Goal: Task Accomplishment & Management: Complete application form

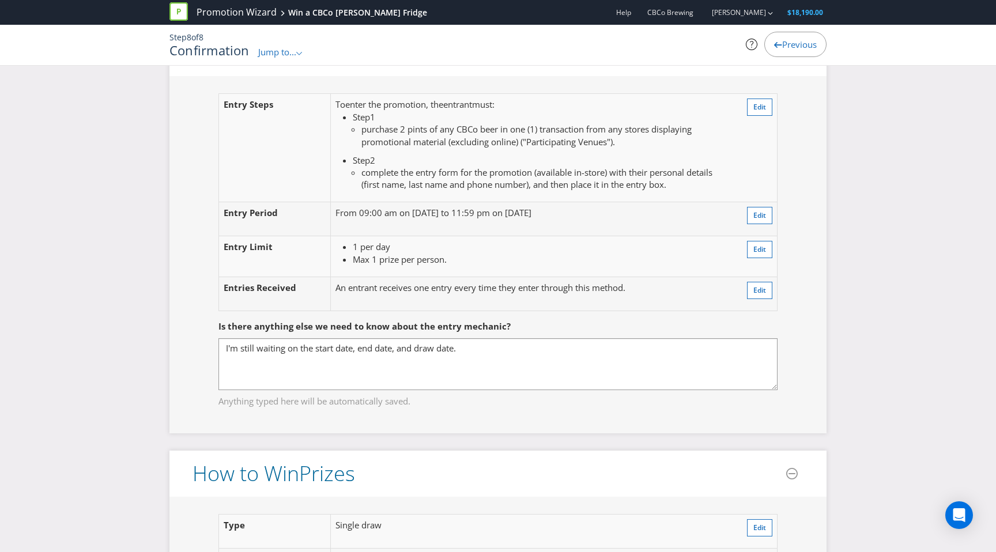
scroll to position [1078, 0]
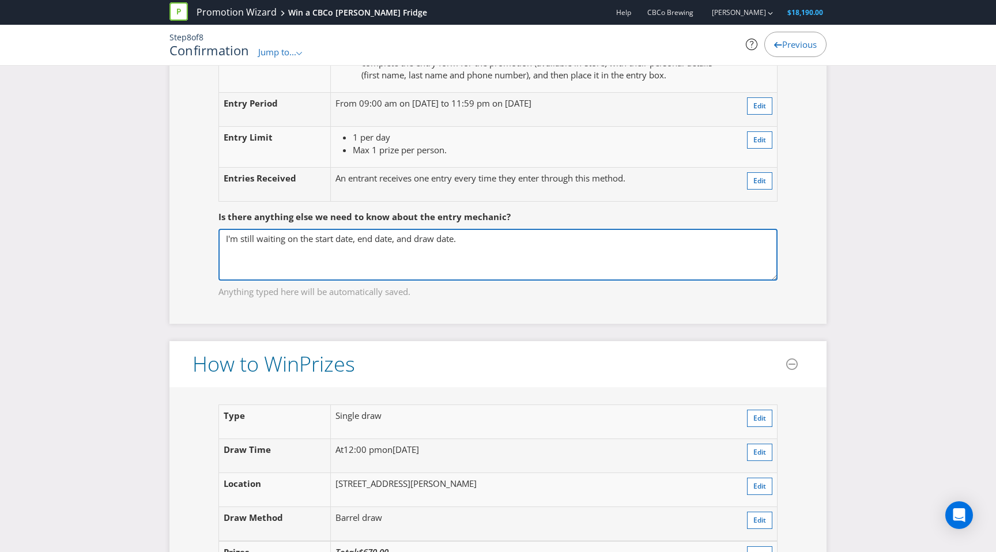
click at [493, 248] on textarea "I'm still waiting on the start date, end date, and draw date." at bounding box center [497, 255] width 559 height 52
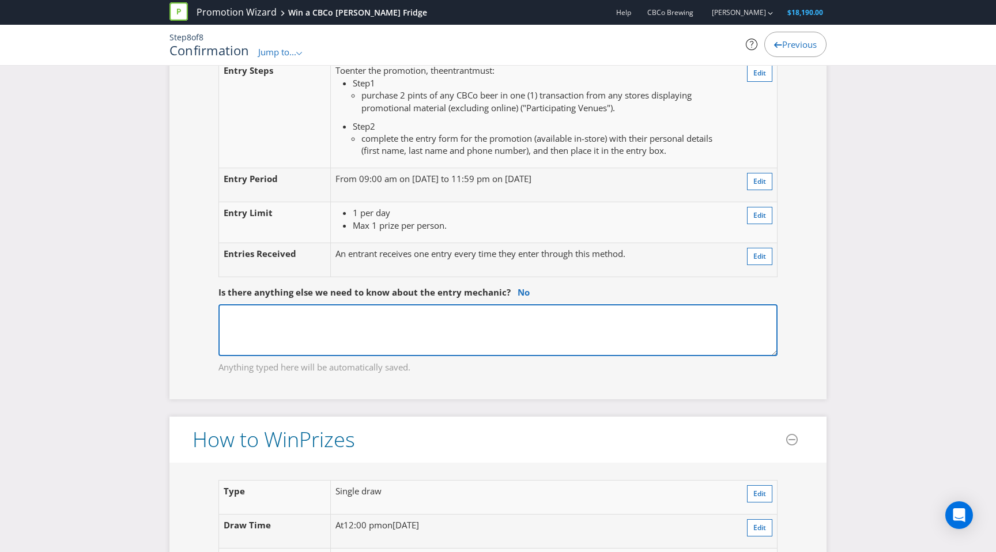
scroll to position [977, 0]
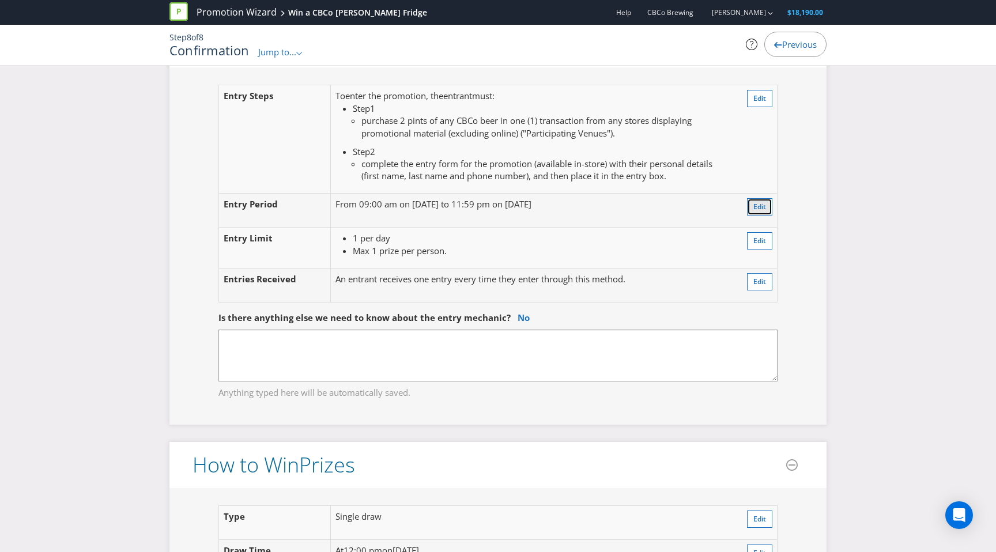
click at [758, 207] on span "Edit" at bounding box center [759, 207] width 13 height 10
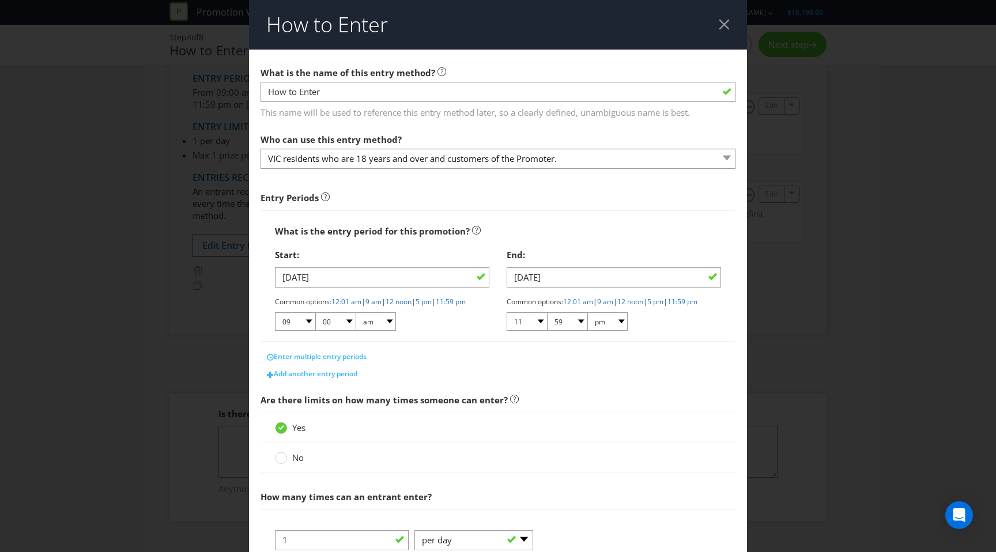
scroll to position [90, 0]
click at [388, 277] on input "[DATE]" at bounding box center [382, 277] width 214 height 20
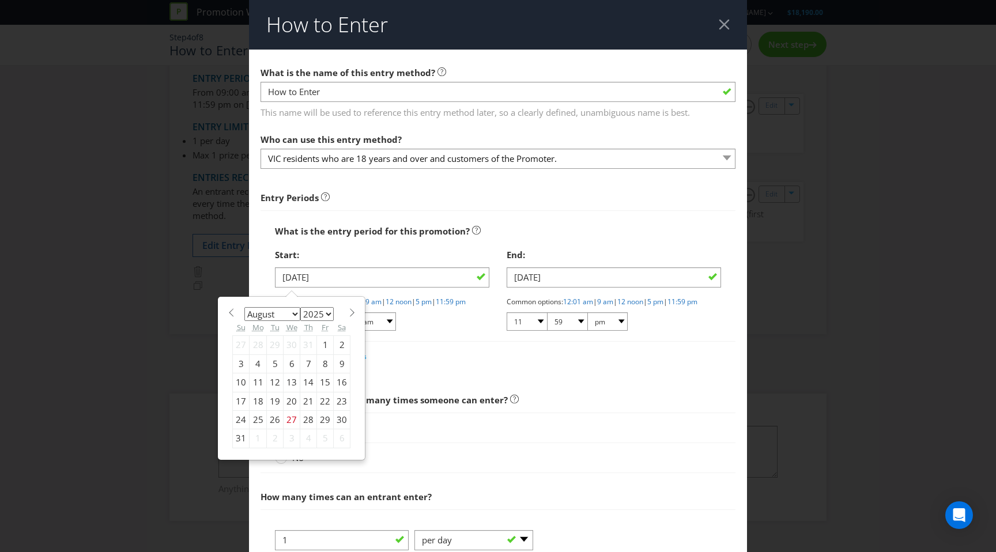
click at [348, 314] on span at bounding box center [352, 312] width 9 height 9
select select "8"
click at [259, 344] on div "1" at bounding box center [258, 345] width 17 height 18
type input "[DATE]"
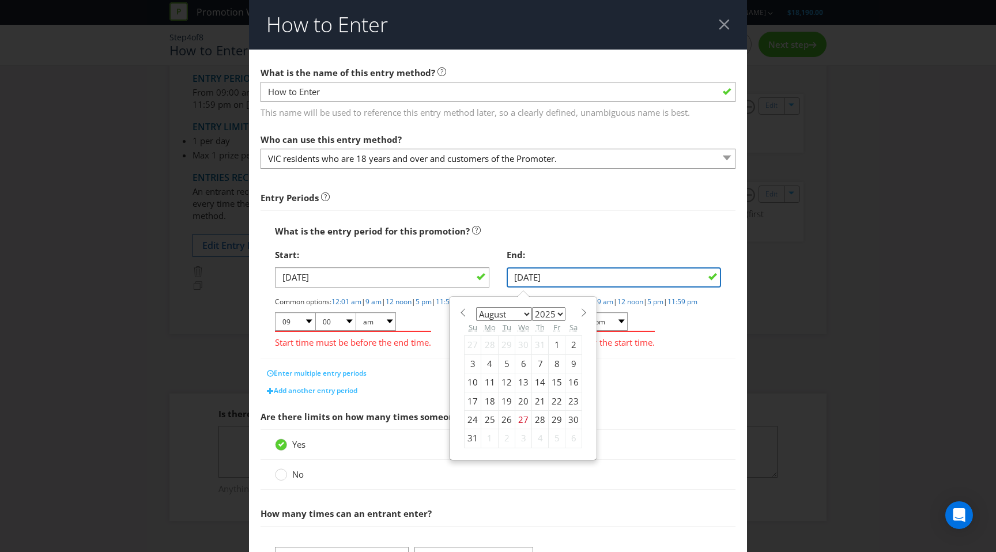
click at [569, 280] on input "[DATE]" at bounding box center [614, 277] width 214 height 20
click at [581, 312] on span at bounding box center [583, 312] width 9 height 9
select select "8"
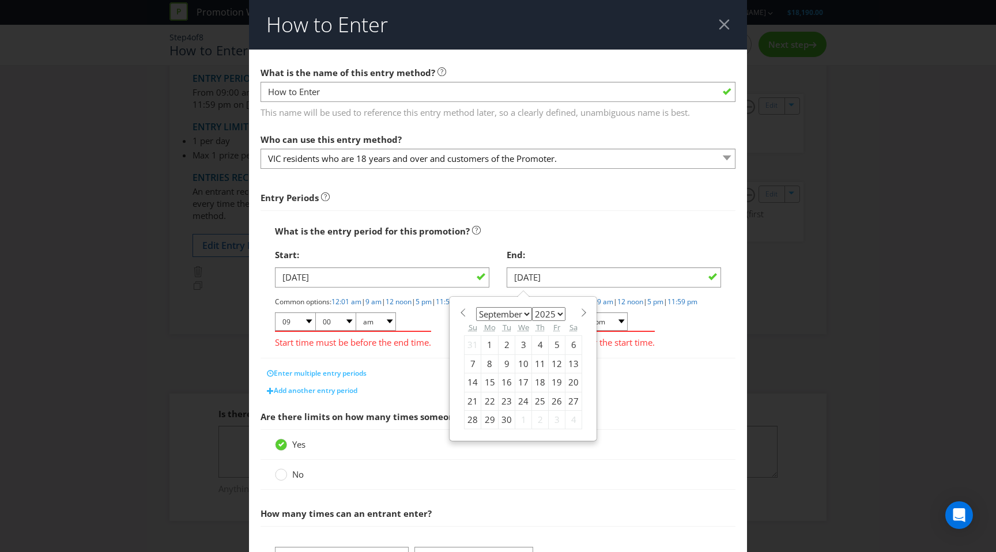
click at [558, 399] on div "26" at bounding box center [557, 401] width 17 height 18
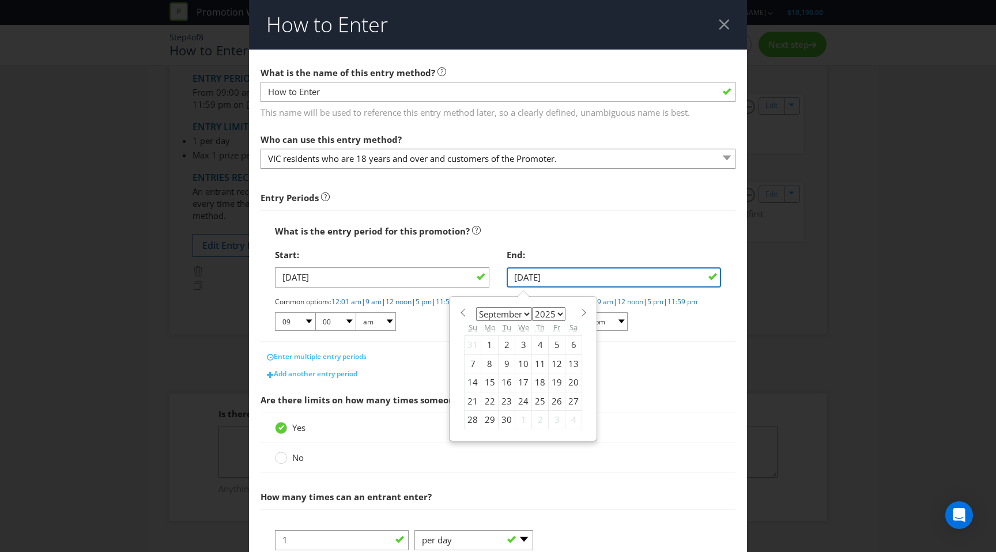
click at [577, 279] on input "[DATE]" at bounding box center [614, 277] width 214 height 20
click at [538, 401] on div "25" at bounding box center [540, 401] width 17 height 18
type input "[DATE]"
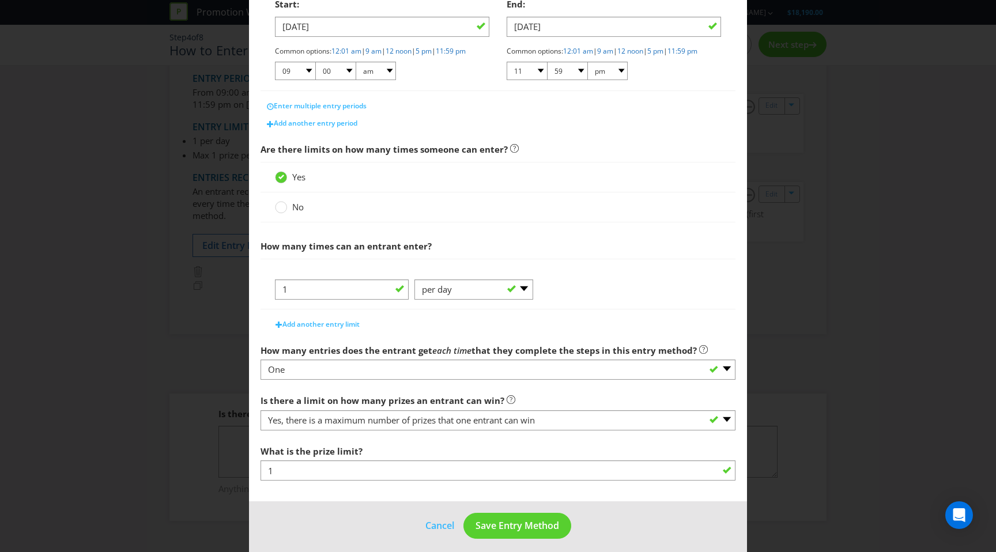
scroll to position [241, 0]
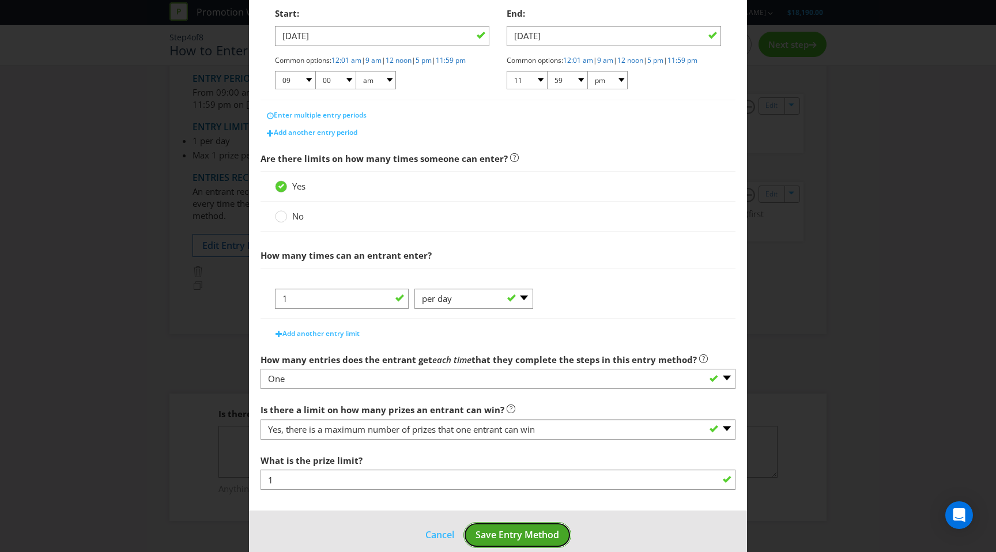
click at [489, 541] on span "Save Entry Method" at bounding box center [517, 534] width 84 height 13
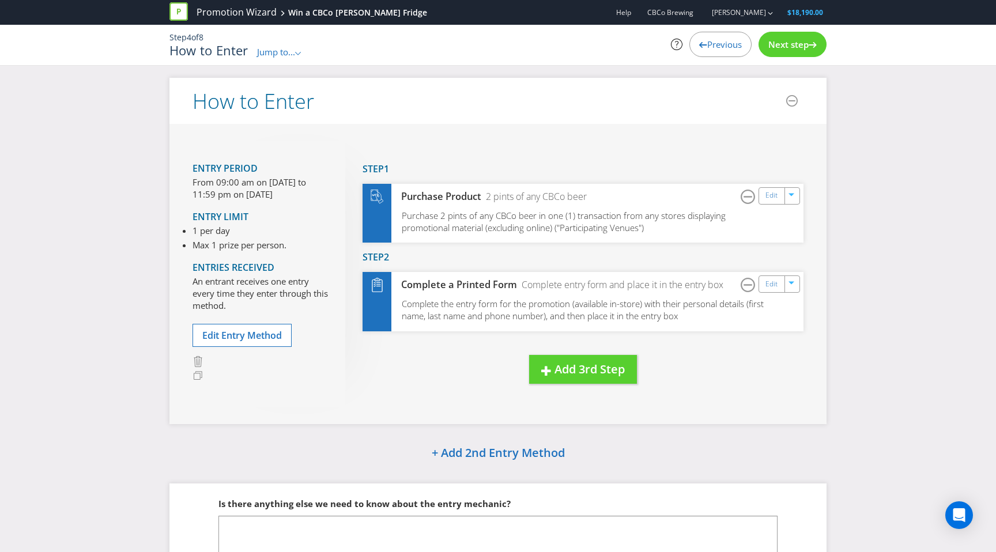
click at [769, 44] on span "Next step" at bounding box center [788, 45] width 40 height 12
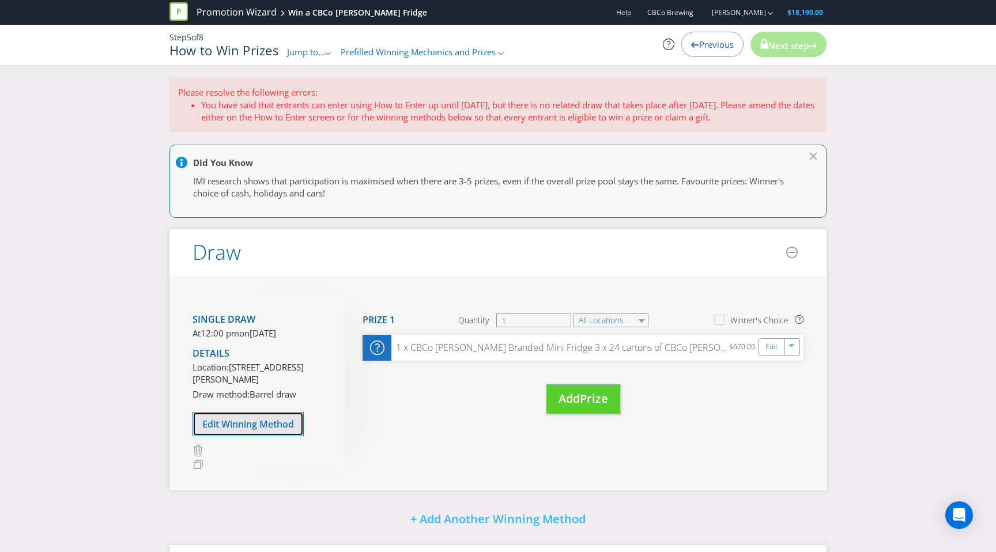
click at [233, 430] on span "Edit Winning Method" at bounding box center [248, 424] width 92 height 13
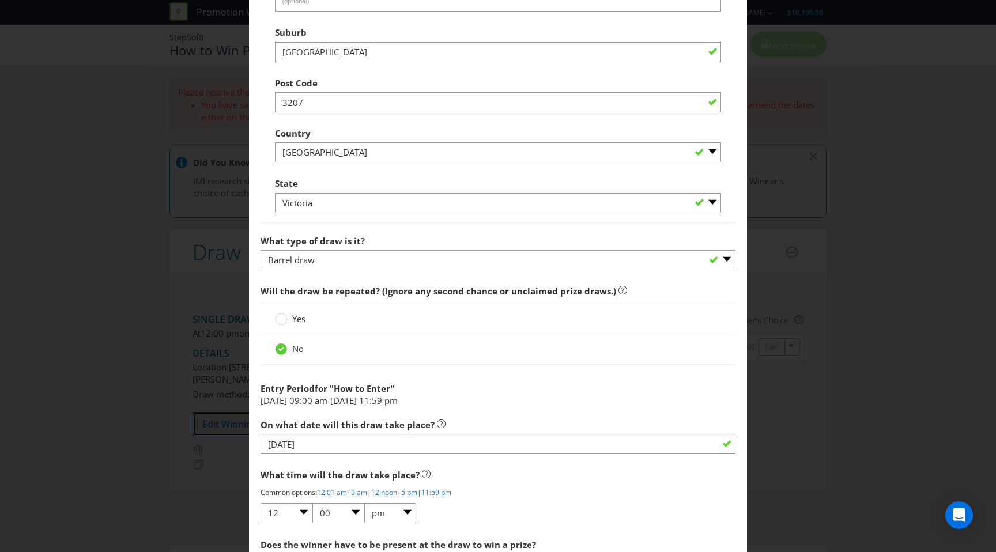
scroll to position [755, 0]
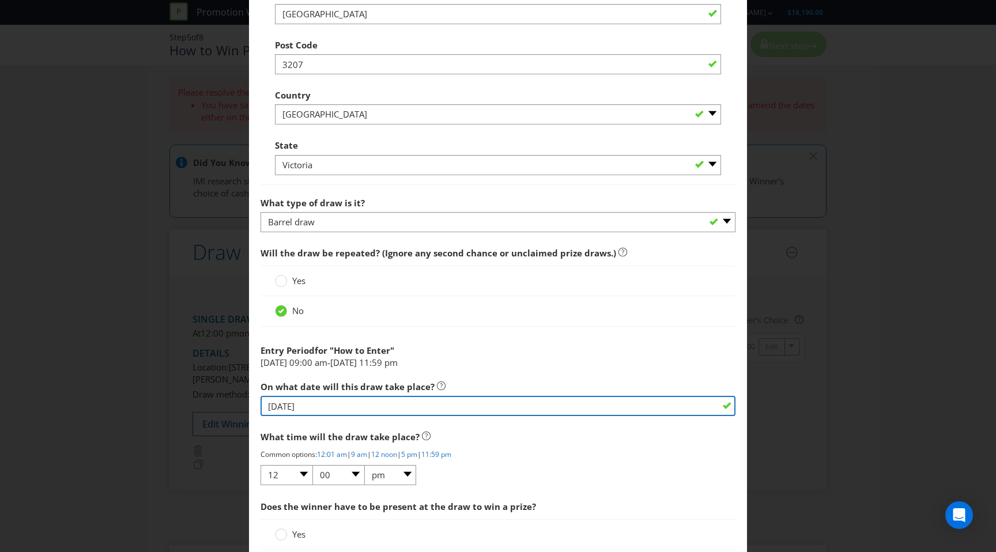
click at [335, 407] on input "[DATE]" at bounding box center [497, 406] width 475 height 20
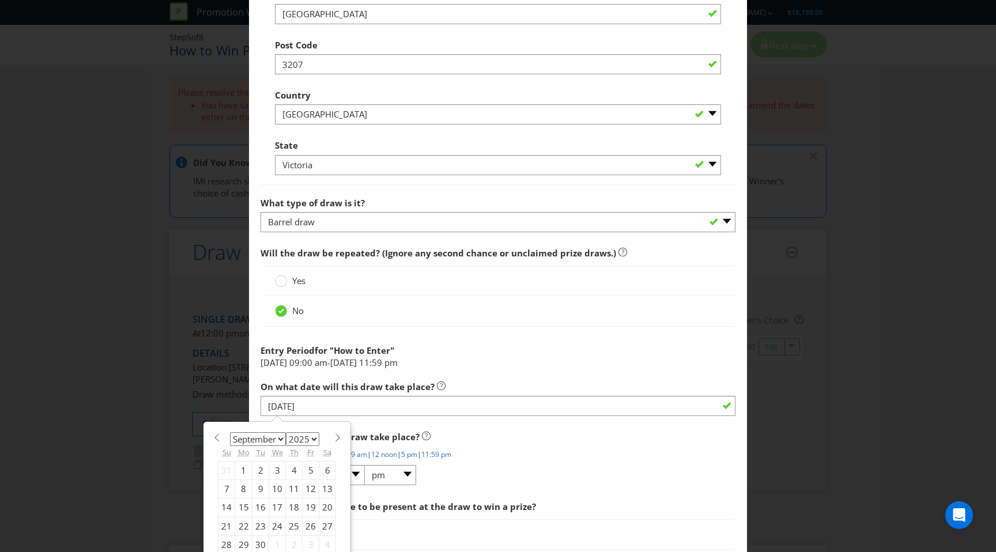
click at [309, 527] on div "26" at bounding box center [311, 526] width 17 height 18
type input "[DATE]"
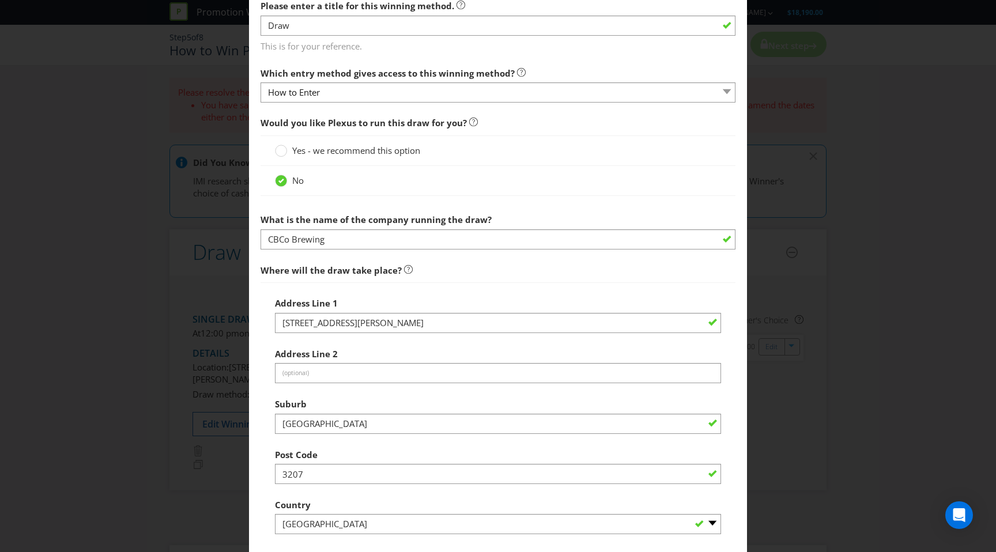
scroll to position [305, 0]
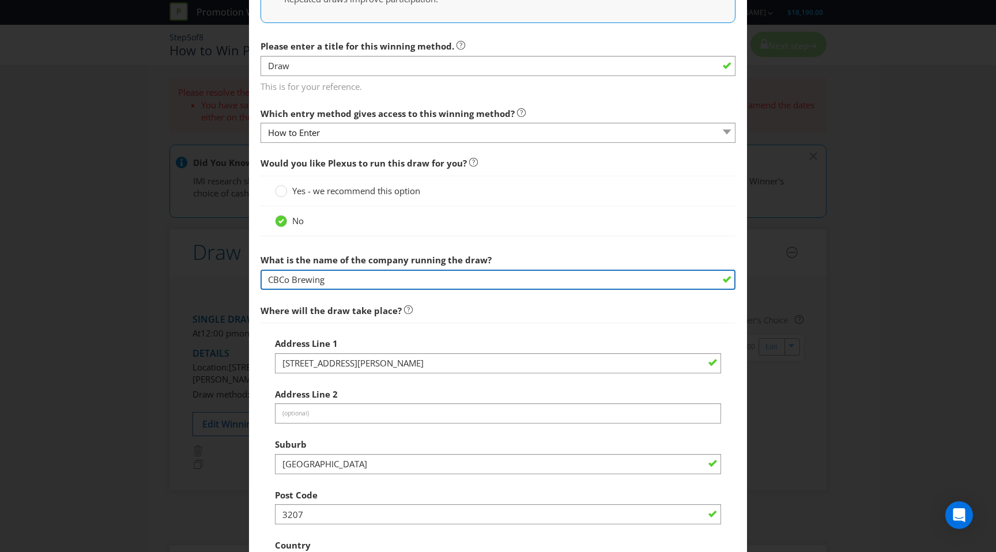
drag, startPoint x: 391, startPoint y: 274, endPoint x: 172, endPoint y: 274, distance: 218.4
click at [173, 274] on div "Edit Winning Method How to Enter How will the winners be selected? Draw Judging…" at bounding box center [498, 276] width 996 height 552
paste input "[GEOGRAPHIC_DATA] – [STREET_ADDRESS][PERSON_NAME]"
click at [353, 280] on input "[GEOGRAPHIC_DATA] – [STREET_ADDRESS][PERSON_NAME]" at bounding box center [497, 280] width 475 height 20
type input "[GEOGRAPHIC_DATA]"
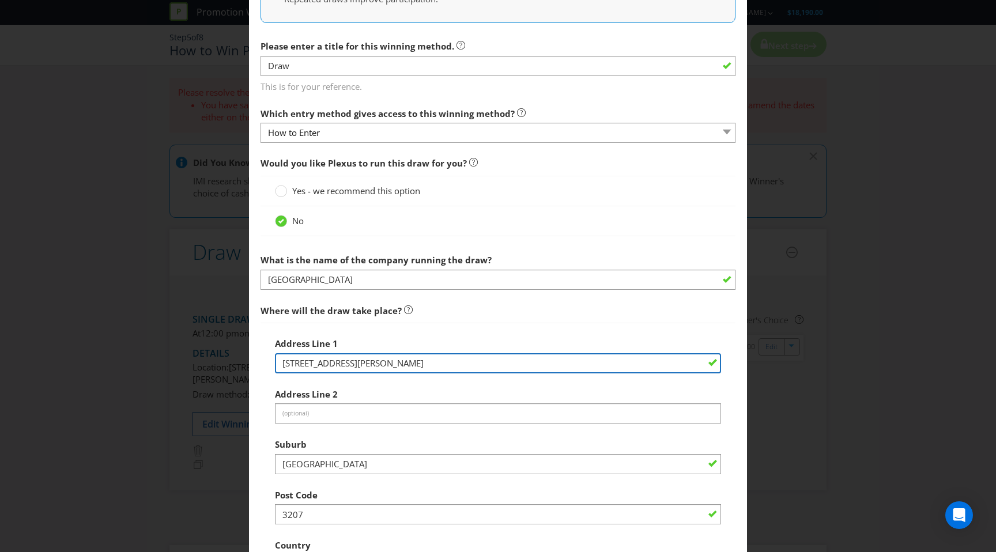
click at [352, 359] on input "[STREET_ADDRESS][PERSON_NAME]" at bounding box center [498, 363] width 446 height 20
paste input "– [STREET_ADDRESS][PERSON_NAME]"
drag, startPoint x: 290, startPoint y: 363, endPoint x: 242, endPoint y: 357, distance: 48.8
click at [242, 357] on div "Edit Winning Method How to Enter How will the winners be selected? Draw Judging…" at bounding box center [498, 276] width 996 height 552
drag, startPoint x: 348, startPoint y: 362, endPoint x: 472, endPoint y: 362, distance: 124.5
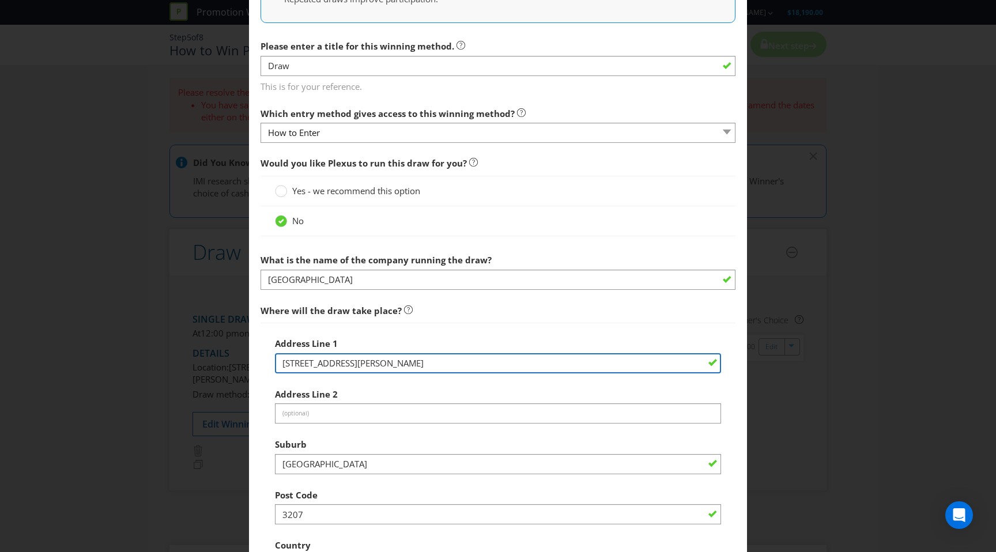
click at [472, 362] on input "[STREET_ADDRESS][PERSON_NAME]" at bounding box center [498, 363] width 446 height 20
type input "[STREET_ADDRESS][PERSON_NAME]"
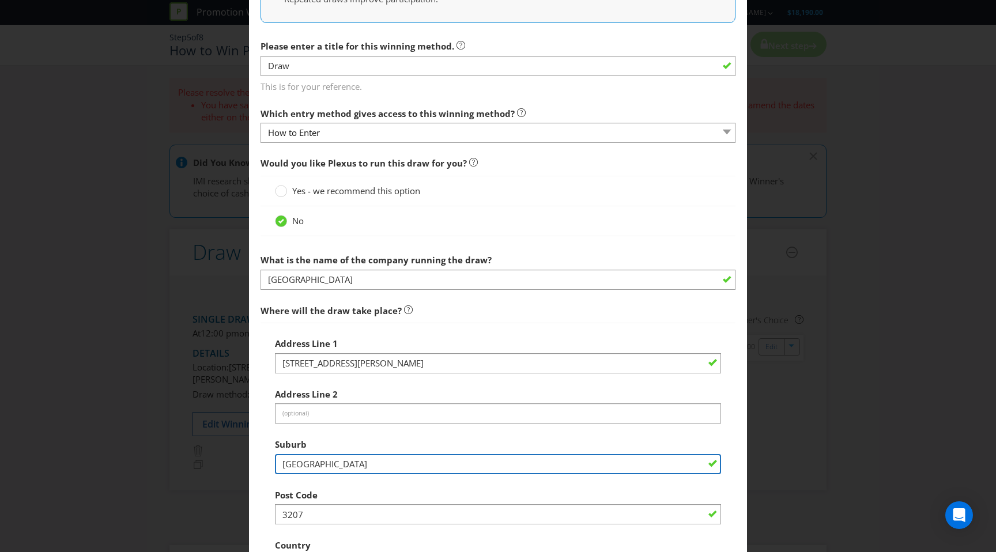
click at [373, 460] on input "[GEOGRAPHIC_DATA]" at bounding box center [498, 464] width 446 height 20
paste input "[GEOGRAPHIC_DATA]"
type input "[GEOGRAPHIC_DATA]"
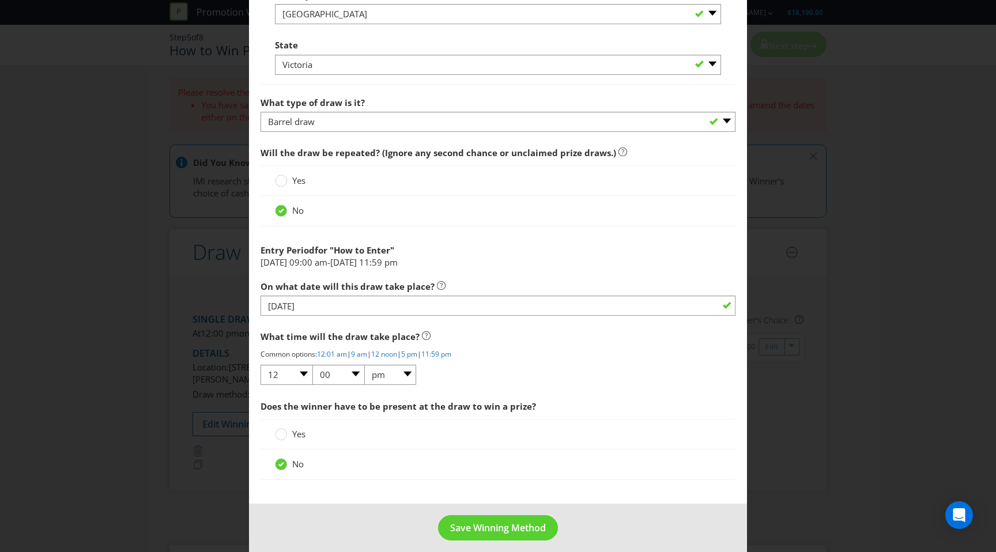
scroll to position [864, 0]
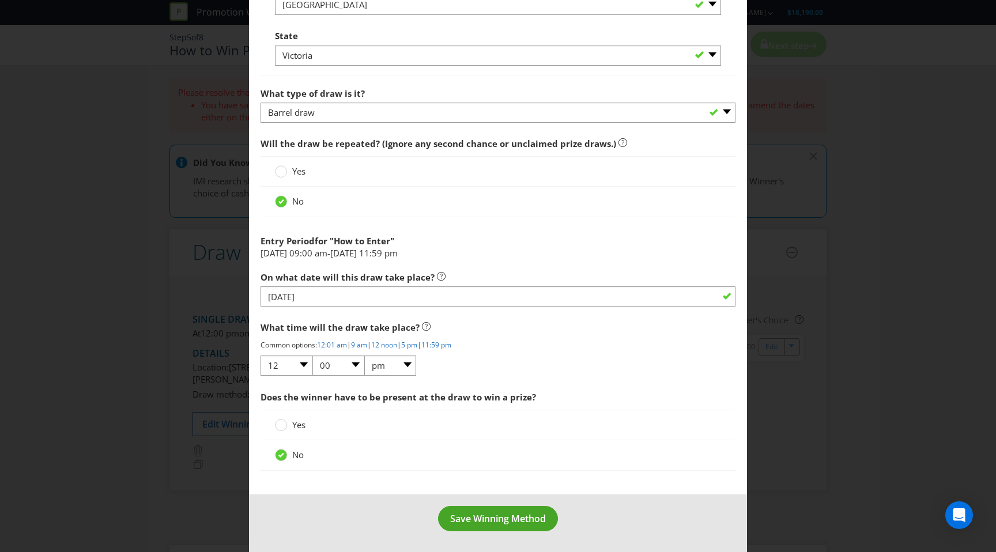
type input "3181"
click at [486, 515] on span "Save Winning Method" at bounding box center [498, 518] width 96 height 13
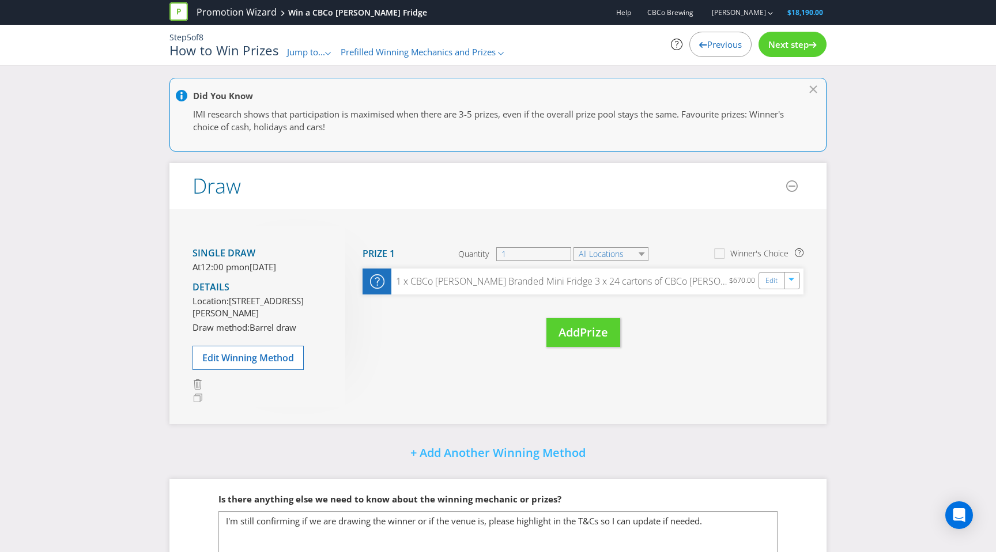
click at [771, 47] on span "Next step" at bounding box center [788, 45] width 40 height 12
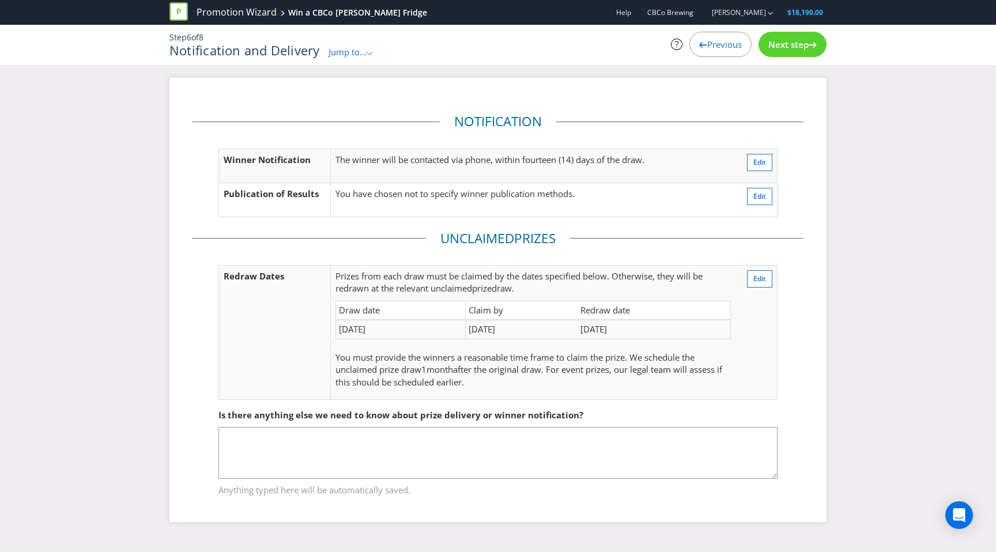
click at [771, 47] on span "Next step" at bounding box center [788, 45] width 40 height 12
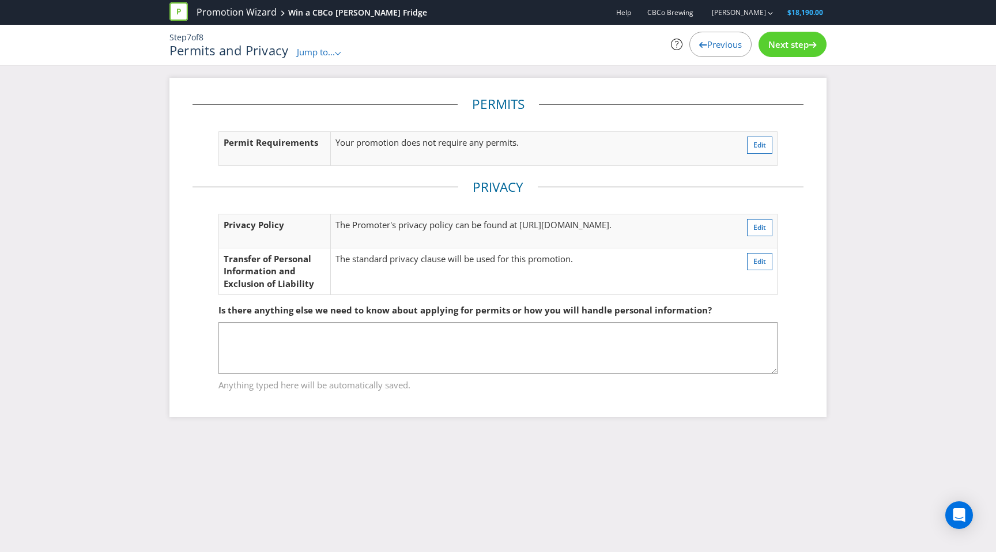
click at [771, 47] on span "Next step" at bounding box center [788, 45] width 40 height 12
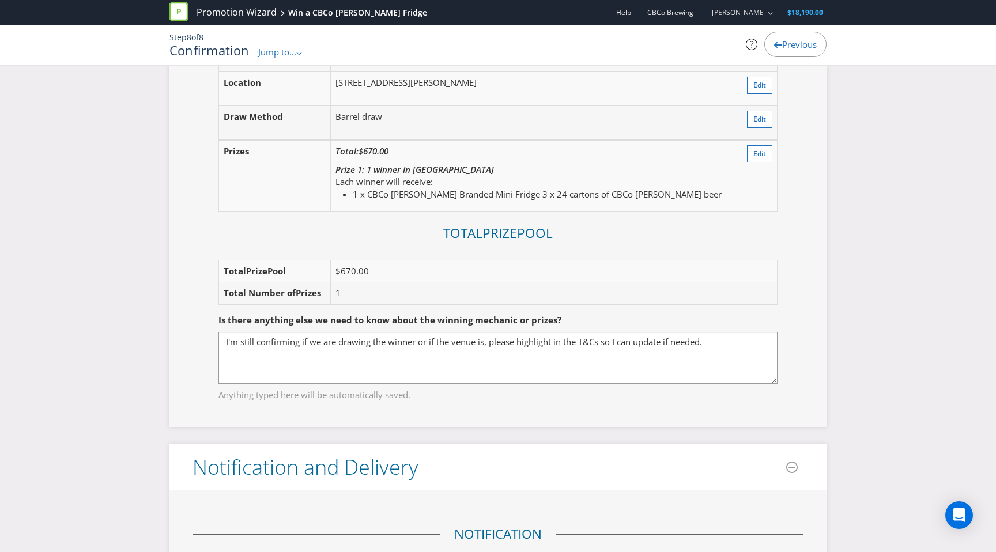
scroll to position [1411, 0]
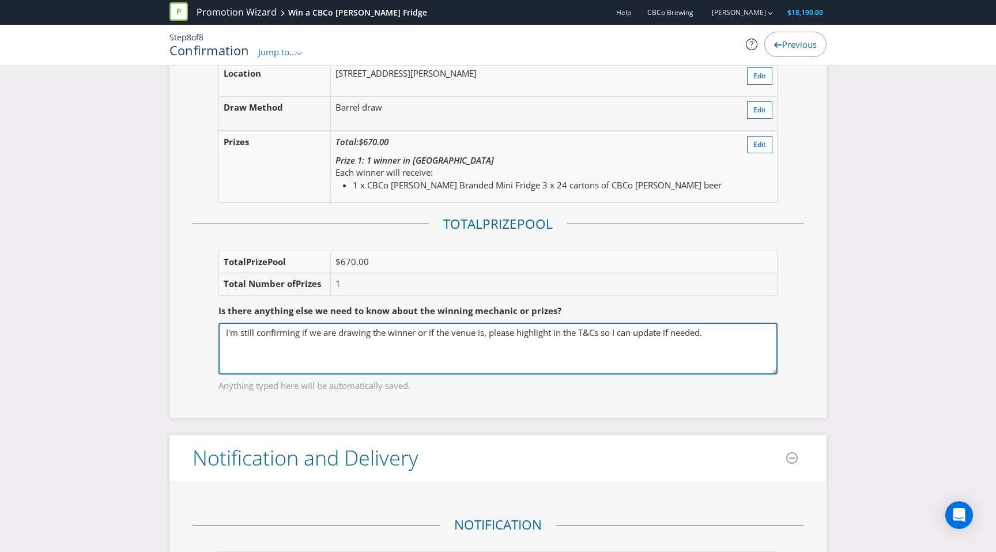
click at [496, 342] on textarea "I'm still confirming if we are drawing the winner or if the venue is, please hi…" at bounding box center [497, 349] width 559 height 52
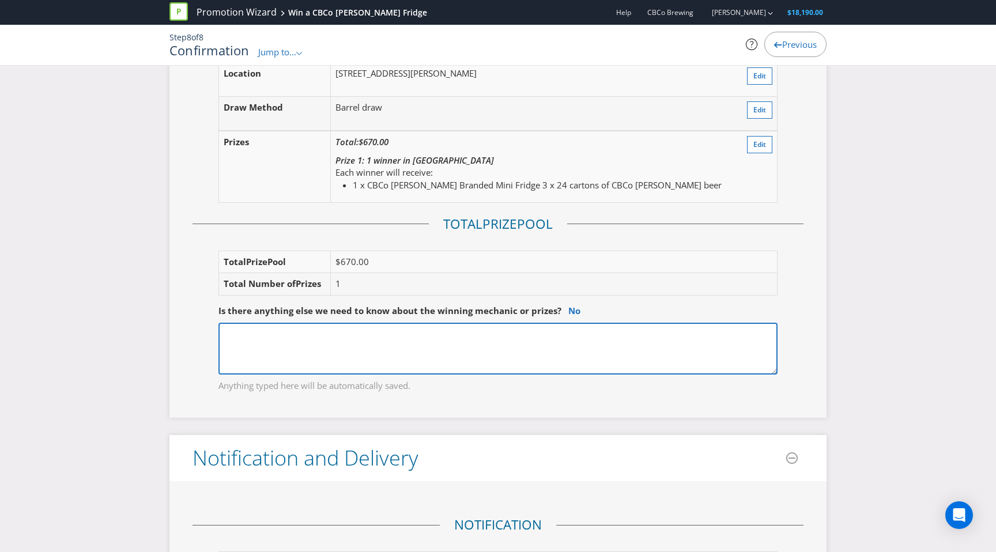
type textarea "I'm still confirming if we are drawing the winner or if the venue is, please hi…"
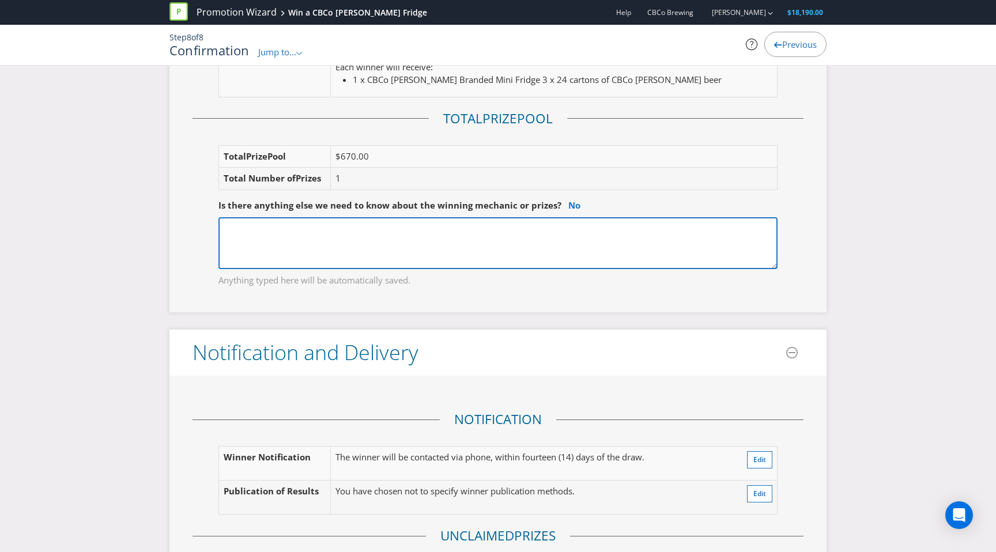
scroll to position [1660, 0]
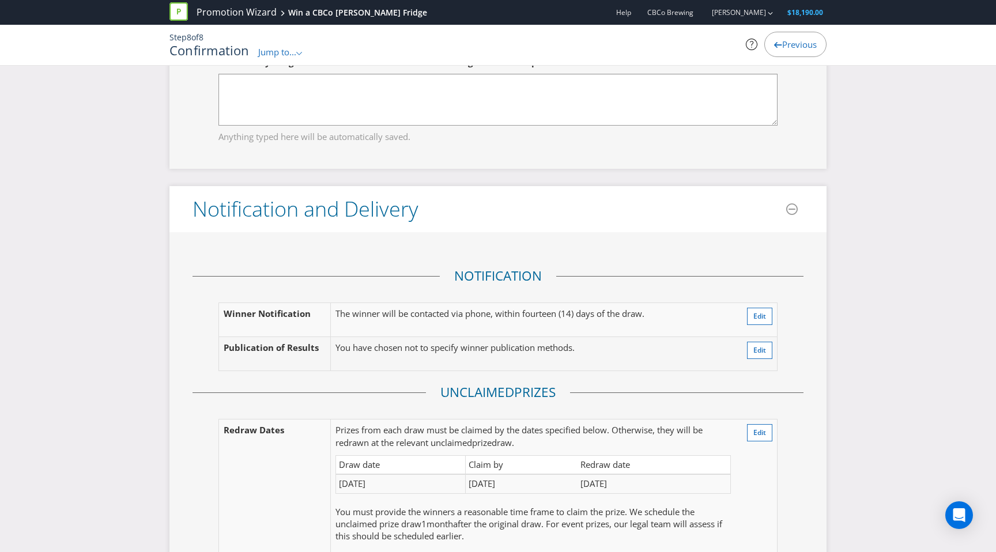
click at [665, 266] on div "Notification Winner Notification The winner will be contacted via phone, within…" at bounding box center [497, 416] width 611 height 332
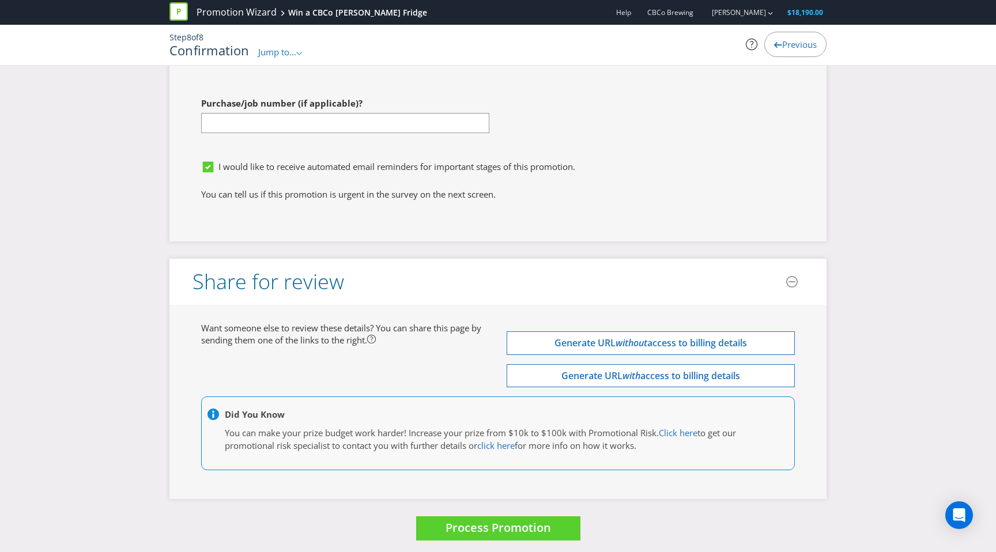
scroll to position [3398, 0]
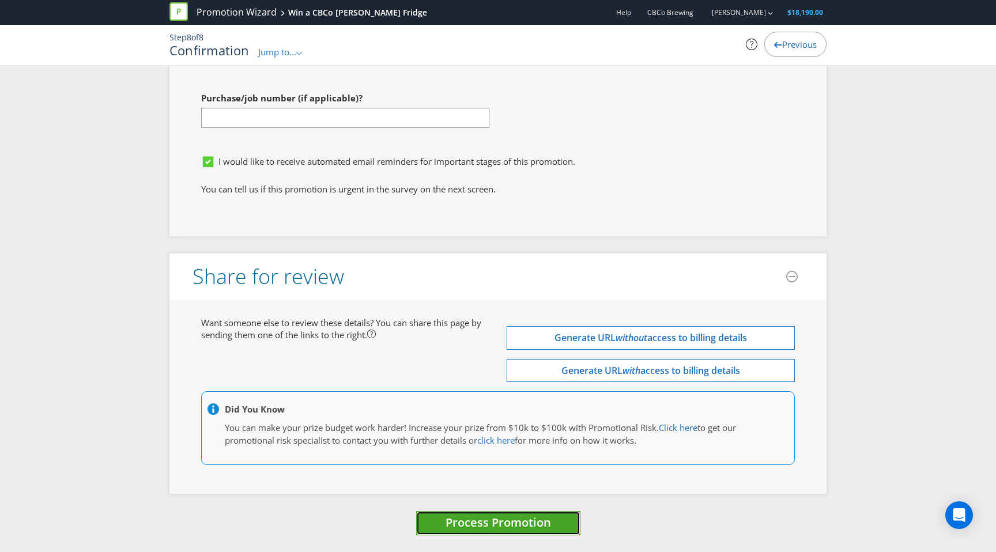
click at [488, 521] on span "Process Promotion" at bounding box center [497, 523] width 105 height 16
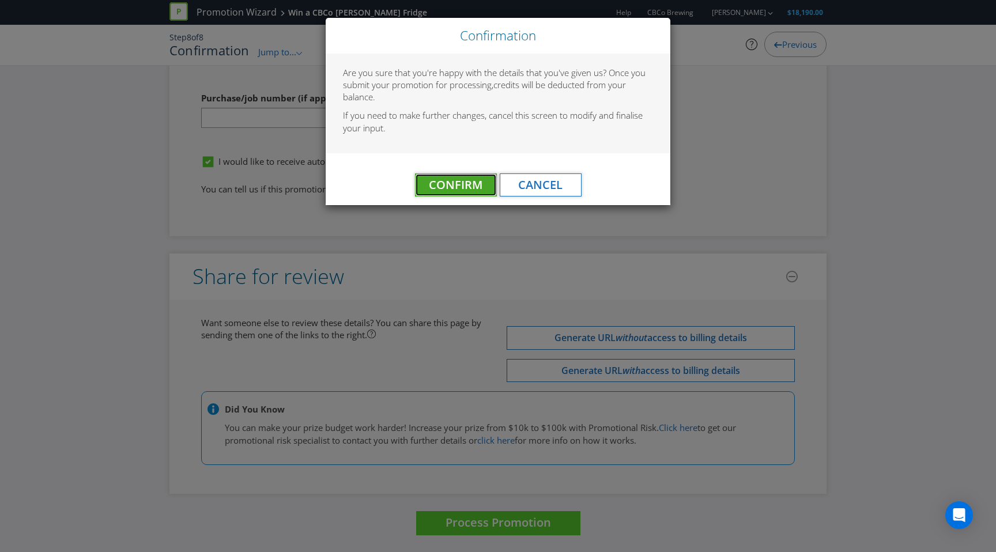
click at [467, 184] on span "Confirm" at bounding box center [456, 185] width 54 height 16
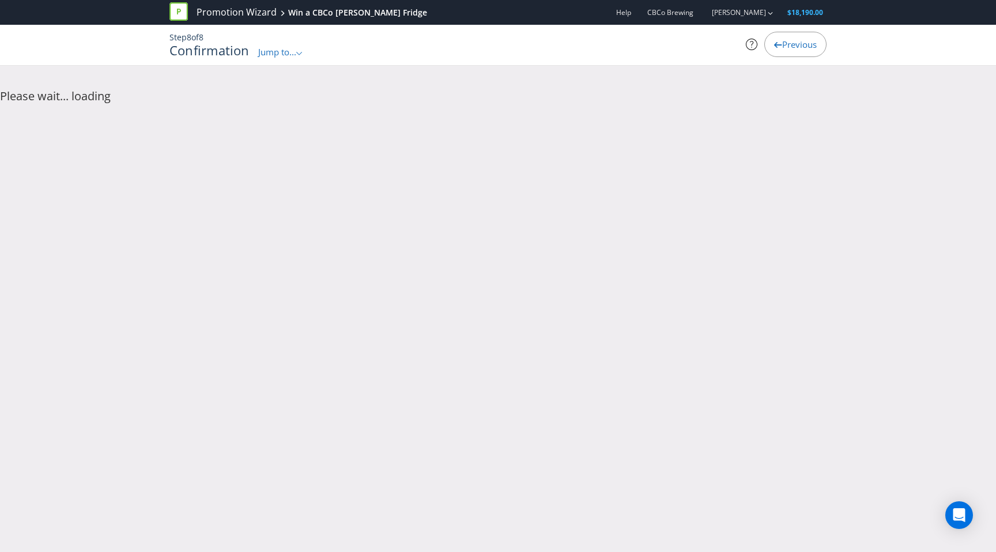
scroll to position [0, 0]
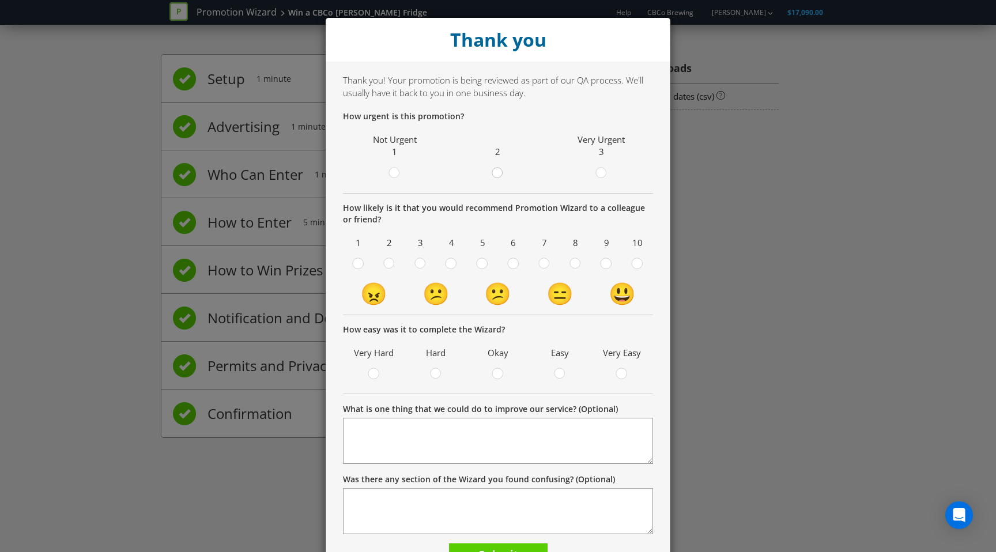
click at [499, 172] on circle at bounding box center [497, 173] width 10 height 10
click at [0, 0] on input "radio" at bounding box center [0, 0] width 0 height 0
click at [580, 262] on icon at bounding box center [575, 264] width 12 height 12
click at [0, 0] on input "radio" at bounding box center [0, 0] width 0 height 0
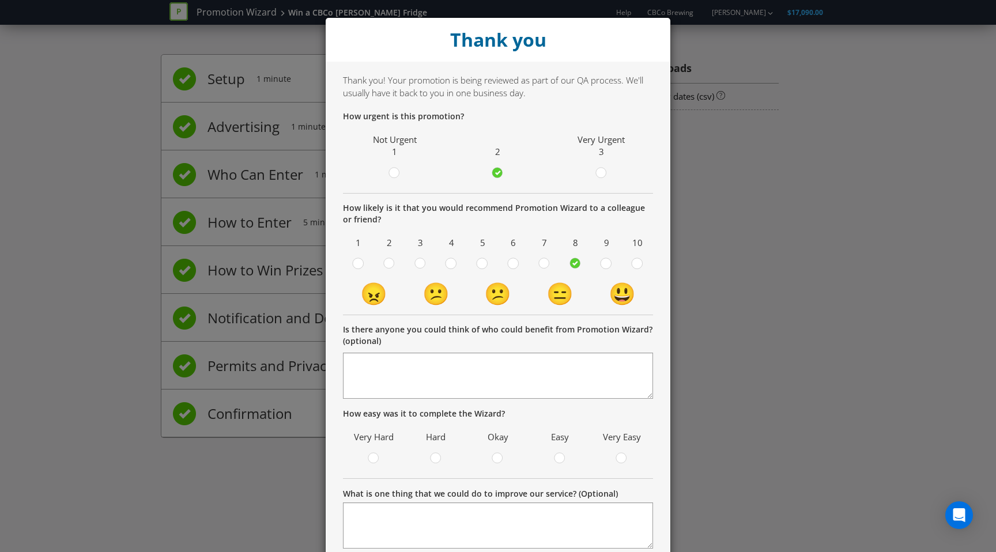
click at [727, 119] on div "Thank you Thank you! Your promotion is being reviewed as part of our QA process…" at bounding box center [498, 276] width 996 height 552
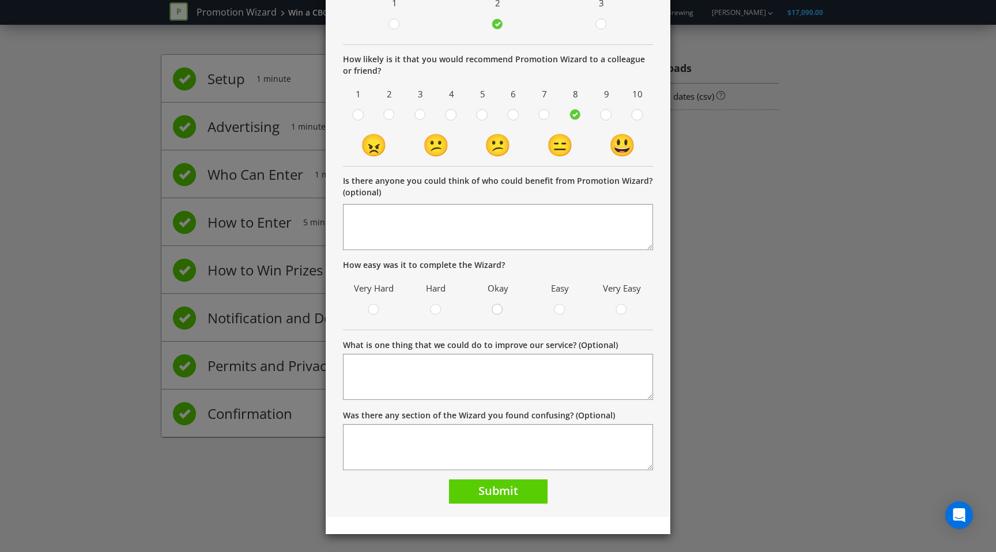
click at [500, 308] on div at bounding box center [498, 306] width 6 height 6
click at [0, 0] on input "radio" at bounding box center [0, 0] width 0 height 0
click at [489, 496] on span "Submit" at bounding box center [498, 491] width 40 height 16
